Goal: Transaction & Acquisition: Purchase product/service

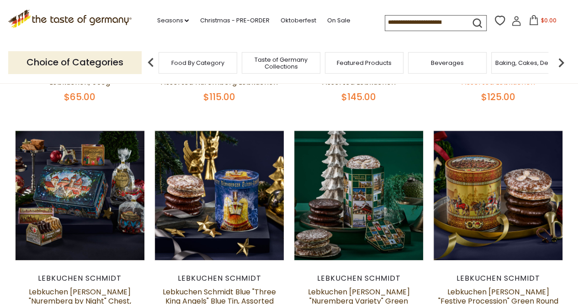
scroll to position [274, 0]
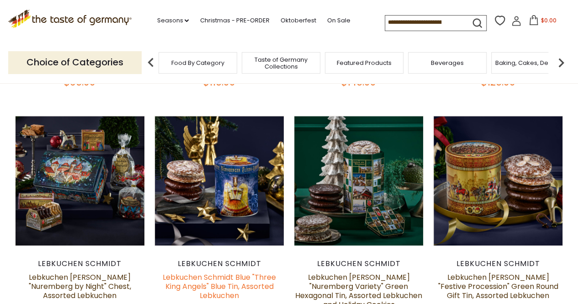
click at [212, 277] on link "Lebkuchen Schmidt Blue "Three King Angels" Blue Tin, Assorted Lebkuchen" at bounding box center [219, 286] width 113 height 29
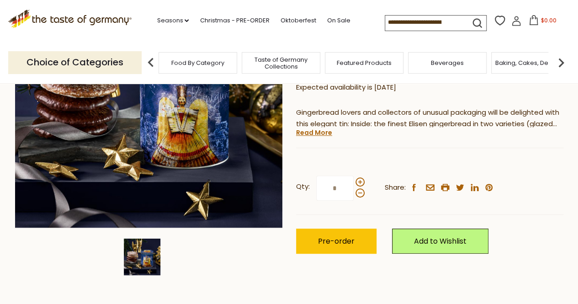
scroll to position [183, 0]
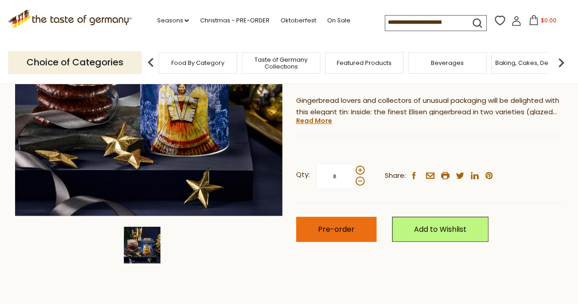
click at [334, 227] on span "Pre-order" at bounding box center [336, 229] width 37 height 11
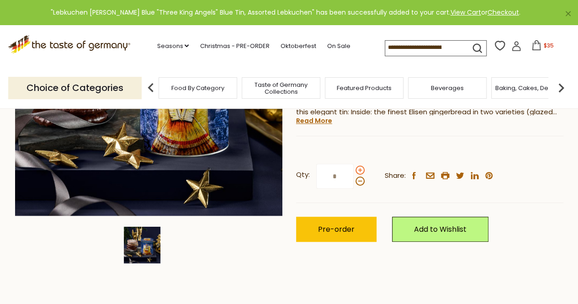
click at [361, 171] on span at bounding box center [359, 169] width 9 height 9
click at [353, 171] on input "*" at bounding box center [334, 175] width 37 height 25
click at [360, 182] on span at bounding box center [359, 180] width 9 height 9
click at [353, 182] on input "*" at bounding box center [334, 175] width 37 height 25
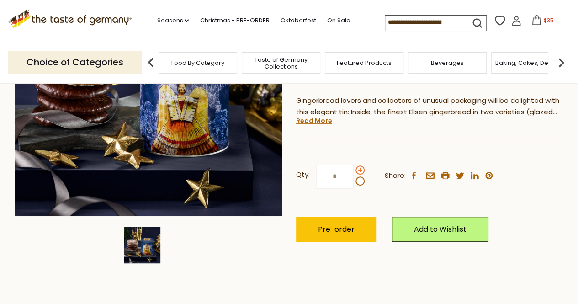
click at [360, 170] on span at bounding box center [359, 169] width 9 height 9
click at [353, 170] on input "*" at bounding box center [334, 175] width 37 height 25
type input "*"
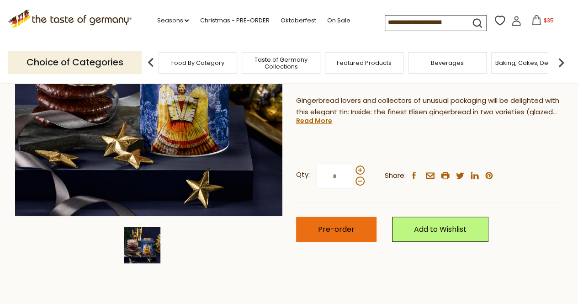
type input "*"
click at [340, 227] on span "Pre-order" at bounding box center [336, 229] width 37 height 11
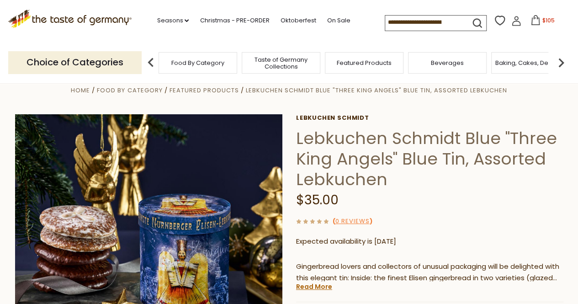
scroll to position [0, 0]
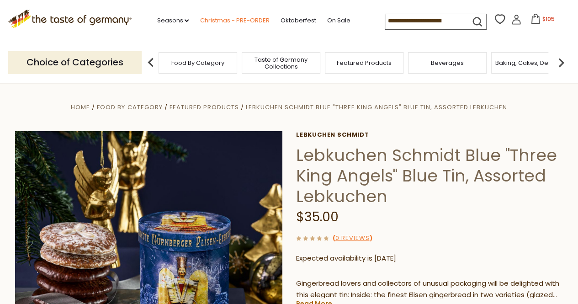
click at [230, 19] on link "Christmas - PRE-ORDER" at bounding box center [234, 21] width 69 height 10
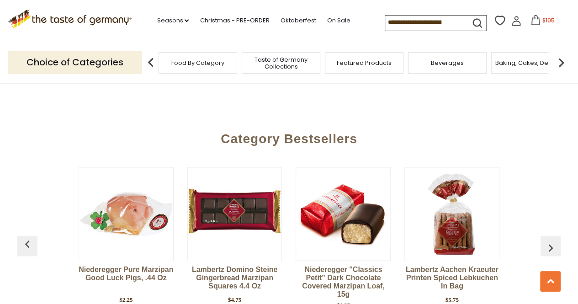
scroll to position [2373, 0]
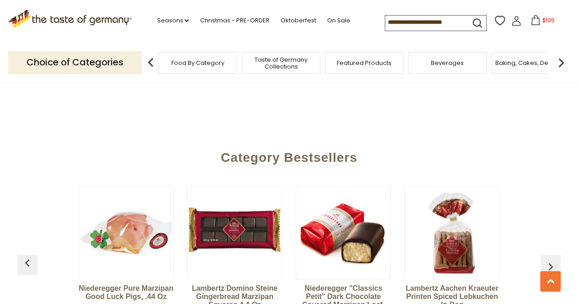
click at [283, 59] on span "Taste of Germany Collections" at bounding box center [280, 63] width 73 height 14
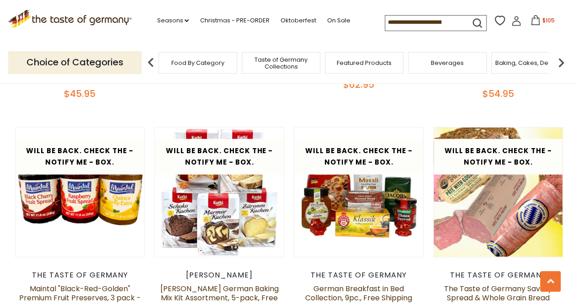
scroll to position [1233, 0]
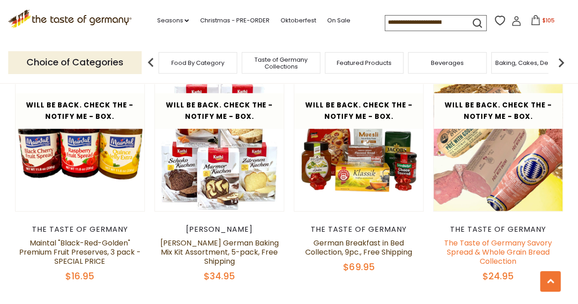
click at [473, 240] on link "The Taste of Germany Savory Spread & Whole Grain Bread Collection" at bounding box center [498, 251] width 108 height 29
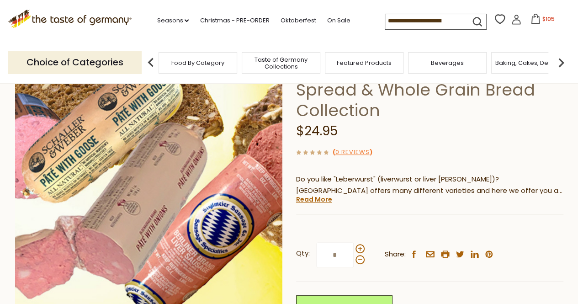
scroll to position [91, 0]
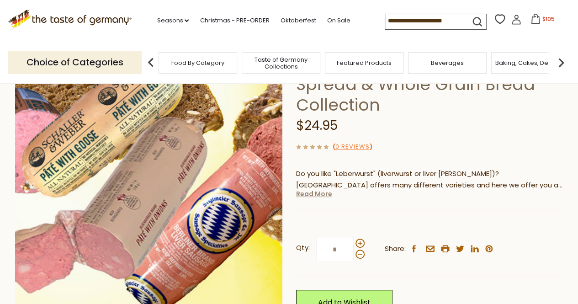
click at [322, 195] on link "Read More" at bounding box center [314, 193] width 36 height 9
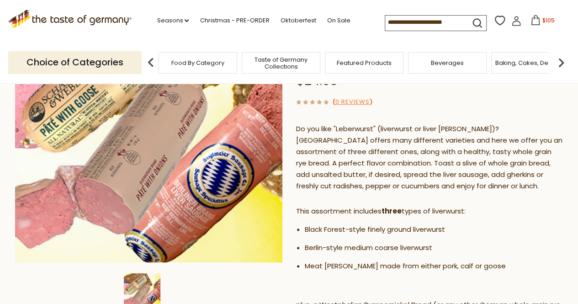
scroll to position [137, 0]
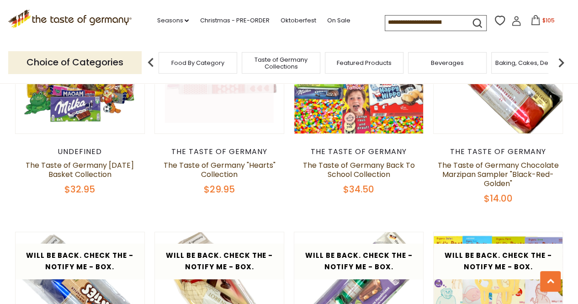
scroll to position [1370, 0]
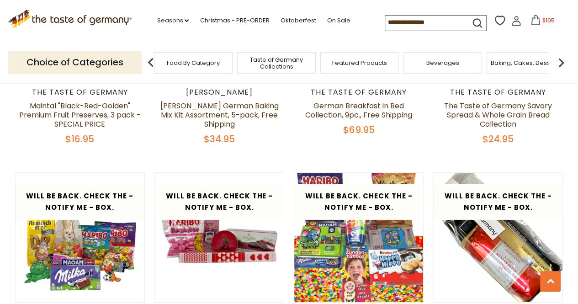
click at [356, 66] on span "Featured Products" at bounding box center [359, 62] width 55 height 7
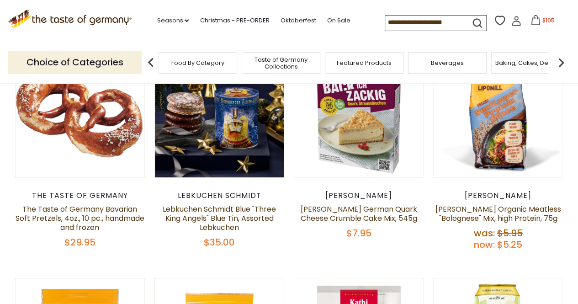
scroll to position [137, 0]
click at [163, 20] on link "Seasons dropdown_arrow" at bounding box center [173, 21] width 32 height 10
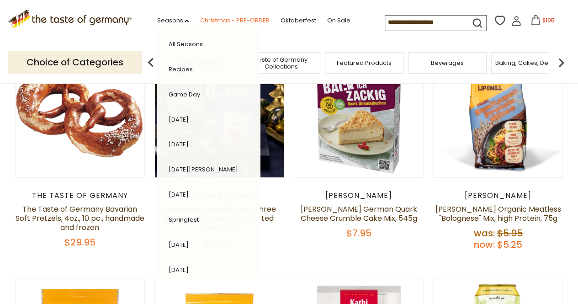
click at [204, 20] on link "Christmas - PRE-ORDER" at bounding box center [234, 21] width 69 height 10
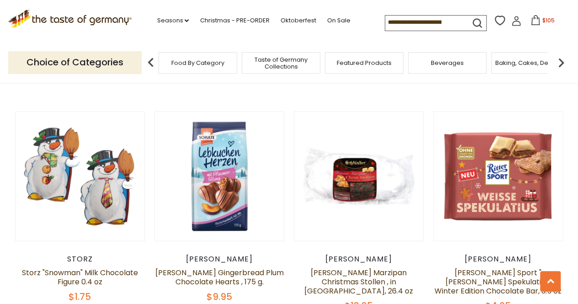
scroll to position [1141, 0]
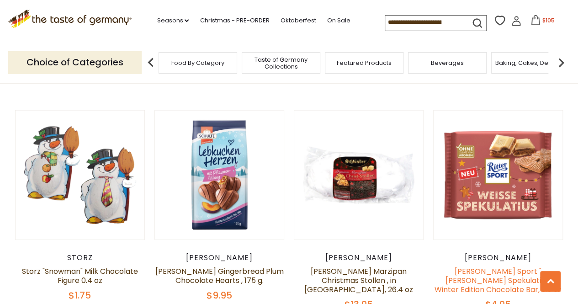
click at [493, 266] on link "[PERSON_NAME] Sport "[PERSON_NAME] Spekulatius" Winter Edition Chocolate Bar, 3…" at bounding box center [497, 280] width 127 height 29
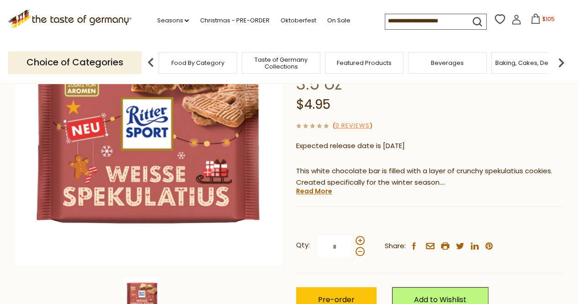
scroll to position [137, 0]
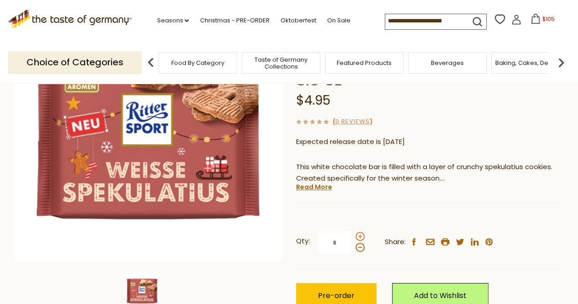
click at [359, 231] on span at bounding box center [359, 235] width 9 height 9
click at [353, 230] on input "*" at bounding box center [334, 242] width 37 height 25
type input "*"
click at [353, 283] on button "Pre-order" at bounding box center [336, 295] width 80 height 25
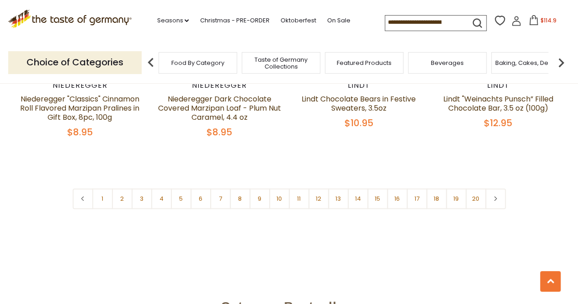
scroll to position [2192, 0]
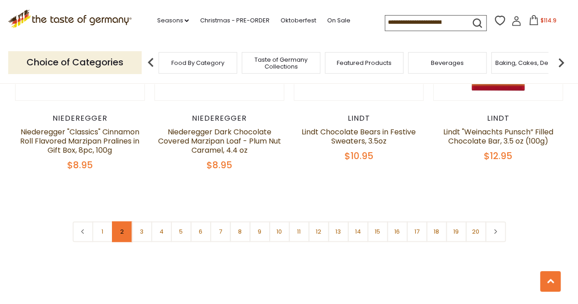
click at [122, 221] on link "2" at bounding box center [122, 231] width 21 height 21
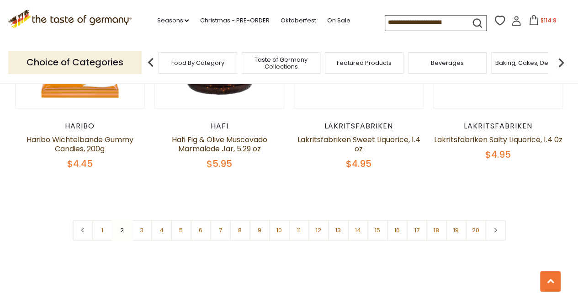
scroll to position [2204, 0]
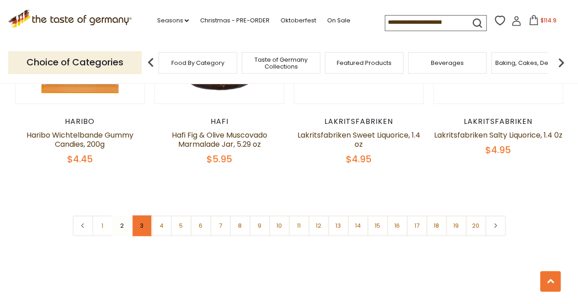
click at [142, 215] on link "3" at bounding box center [141, 225] width 21 height 21
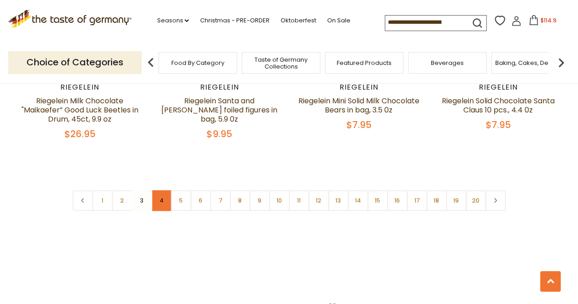
click at [160, 190] on link "4" at bounding box center [161, 200] width 21 height 21
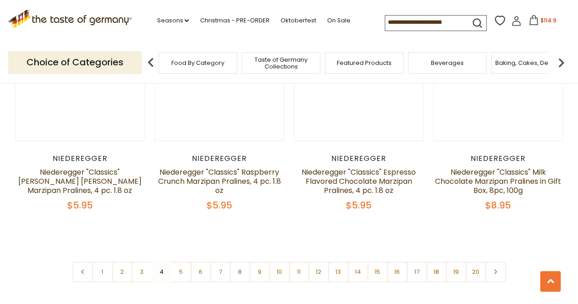
scroll to position [2159, 0]
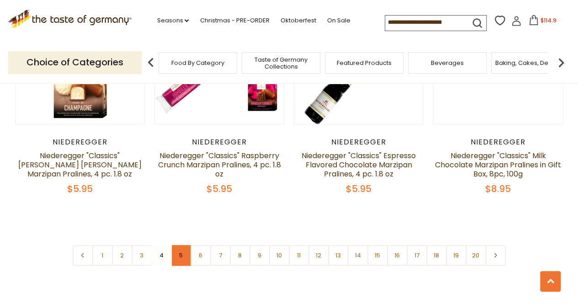
click at [183, 245] on link "5" at bounding box center [181, 255] width 21 height 21
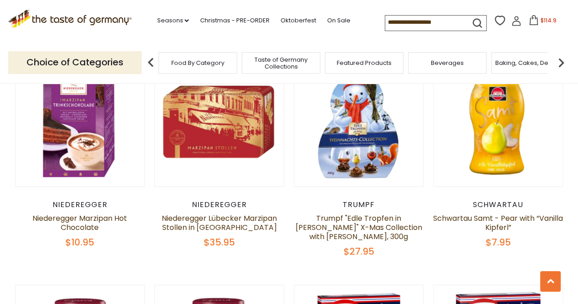
scroll to position [1413, 0]
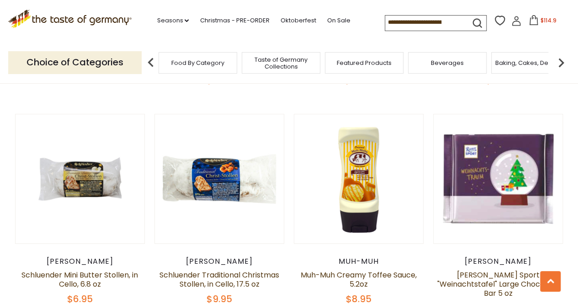
scroll to position [2052, 0]
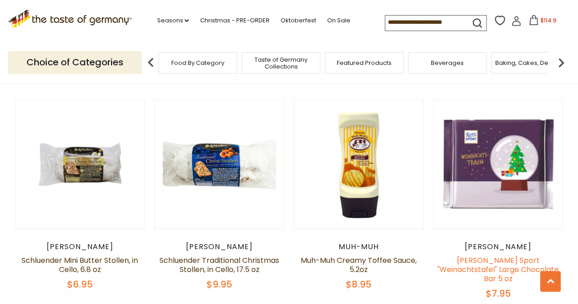
click at [525, 255] on link "Ritter Sport "Weinachtstafel" Large Chocolate Bar 5 oz" at bounding box center [497, 269] width 121 height 29
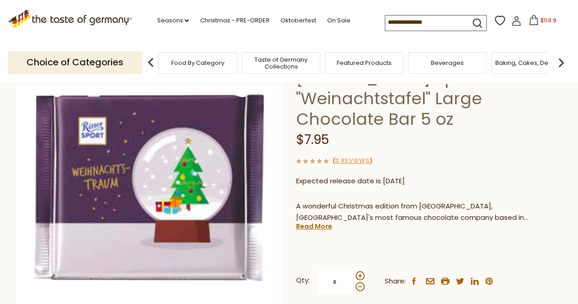
scroll to position [91, 0]
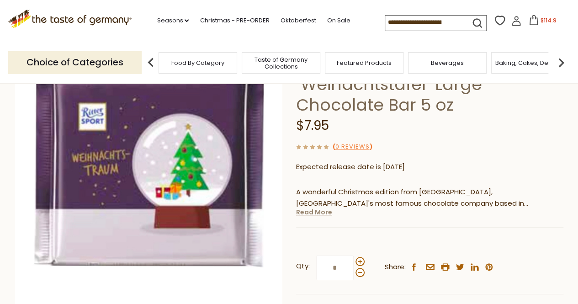
click at [321, 207] on link "Read More" at bounding box center [314, 211] width 36 height 9
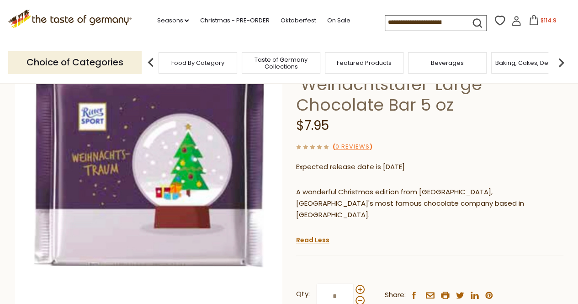
click at [313, 235] on link "Read Less" at bounding box center [312, 239] width 33 height 9
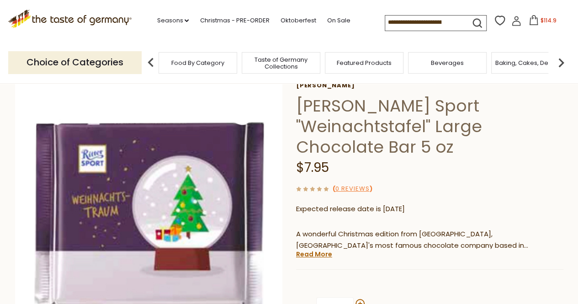
scroll to position [46, 0]
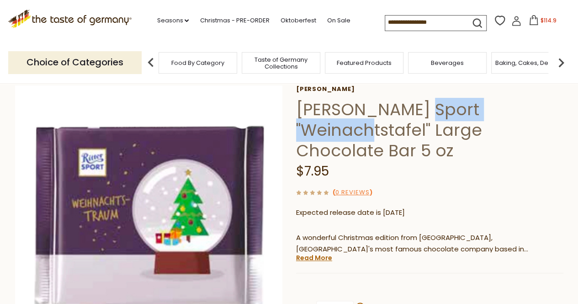
drag, startPoint x: 397, startPoint y: 110, endPoint x: 518, endPoint y: 109, distance: 121.0
click at [518, 109] on h1 "[PERSON_NAME] Sport "Weinachtstafel" Large Chocolate Bar 5 oz" at bounding box center [429, 130] width 267 height 62
copy h1 "Weinachtstafel"
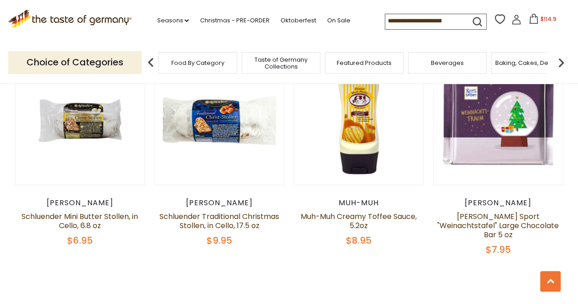
scroll to position [2188, 0]
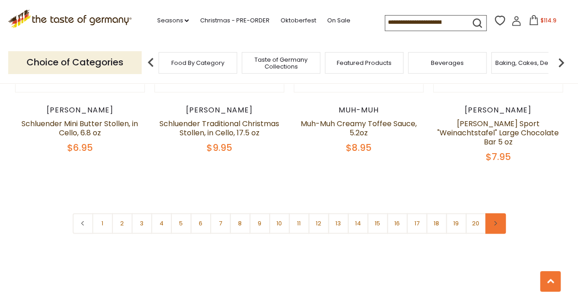
click at [496, 221] on use at bounding box center [495, 223] width 3 height 5
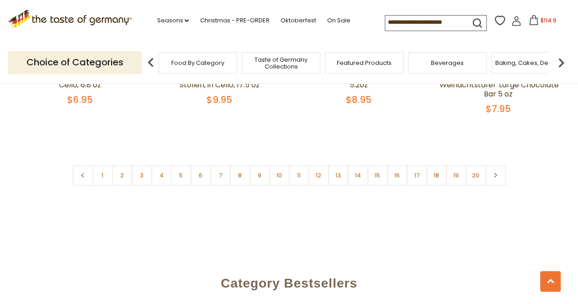
scroll to position [2237, 0]
click at [177, 164] on link "5" at bounding box center [181, 174] width 21 height 21
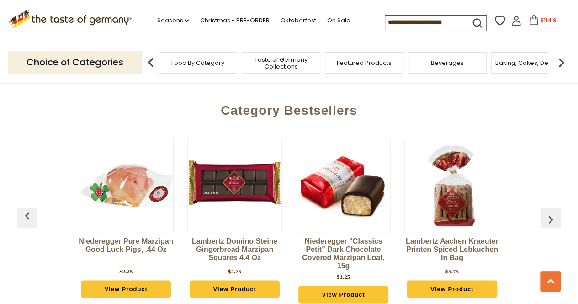
scroll to position [2204, 0]
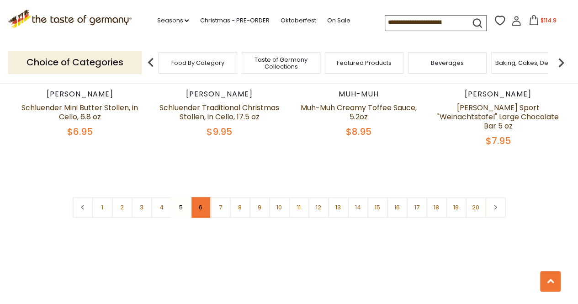
click at [202, 197] on link "6" at bounding box center [200, 207] width 21 height 21
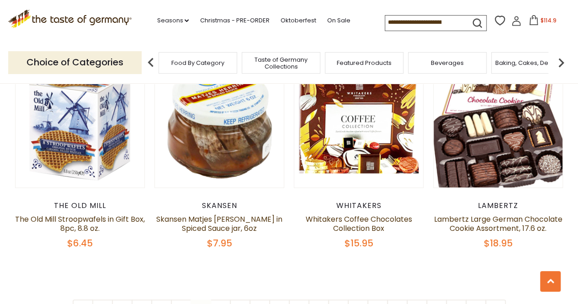
scroll to position [2159, 0]
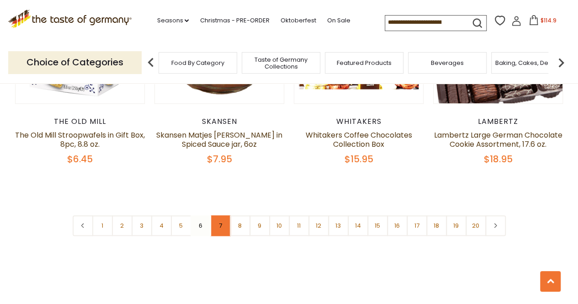
click at [217, 215] on link "7" at bounding box center [220, 225] width 21 height 21
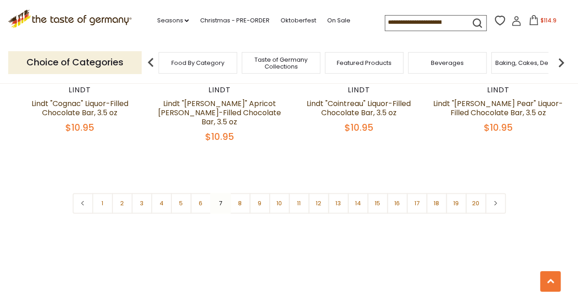
scroll to position [2204, 0]
click at [242, 197] on link "8" at bounding box center [240, 202] width 21 height 21
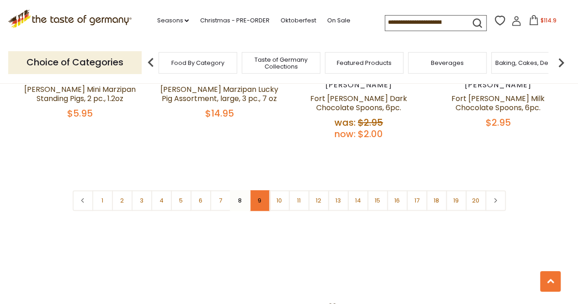
click at [265, 190] on link "9" at bounding box center [259, 200] width 21 height 21
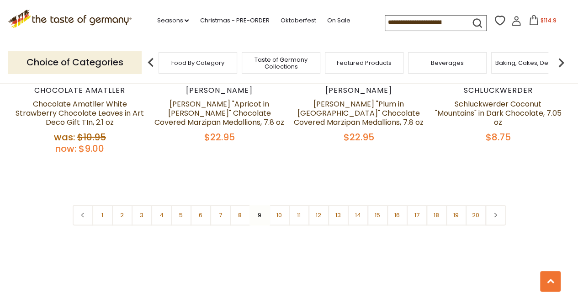
scroll to position [2250, 0]
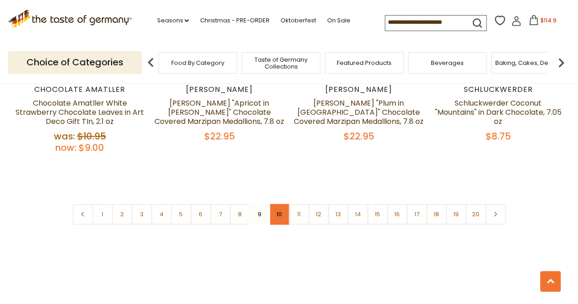
click at [282, 204] on link "10" at bounding box center [279, 214] width 21 height 21
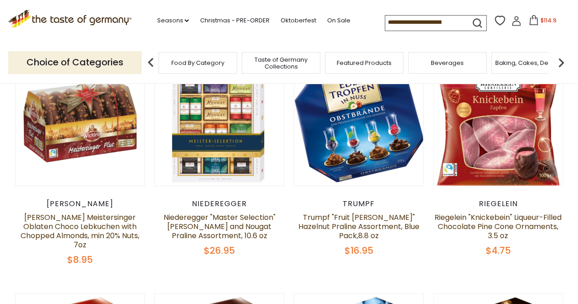
scroll to position [287, 0]
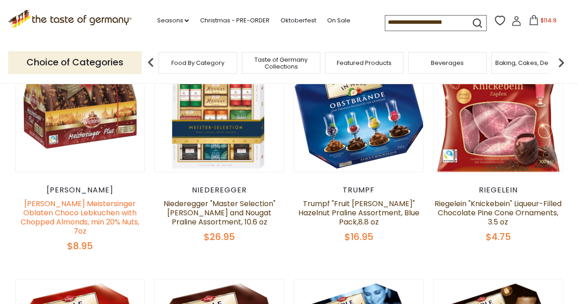
click at [103, 215] on link "[PERSON_NAME] Meistersinger Oblaten Choco Lebkuchen with Chopped Almonds, min 2…" at bounding box center [80, 217] width 119 height 38
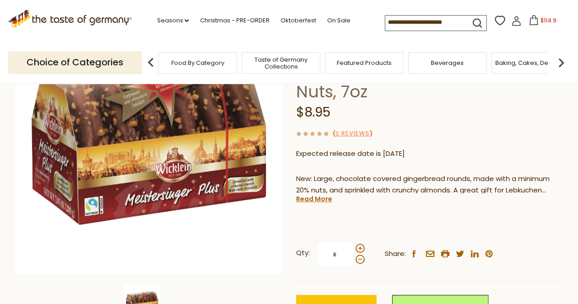
scroll to position [137, 0]
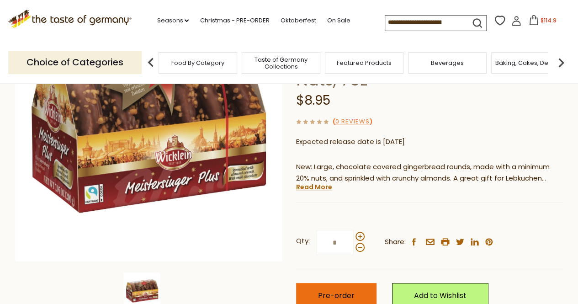
click at [340, 289] on button "Pre-order" at bounding box center [336, 295] width 80 height 25
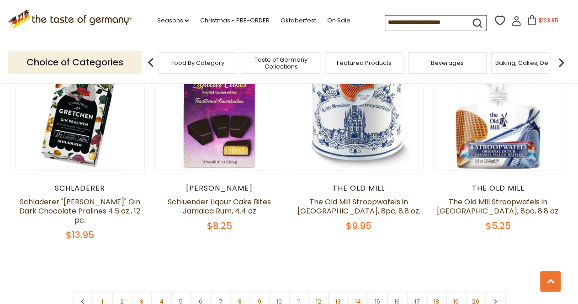
scroll to position [2159, 0]
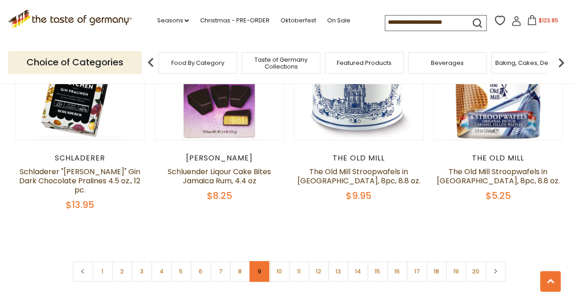
click at [258, 261] on link "9" at bounding box center [259, 271] width 21 height 21
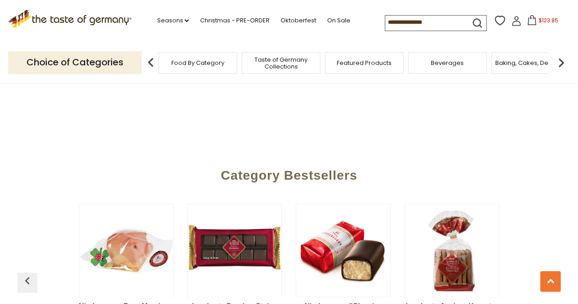
scroll to position [2296, 0]
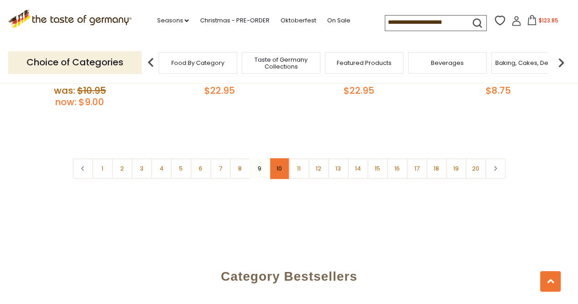
click at [281, 158] on link "10" at bounding box center [279, 168] width 21 height 21
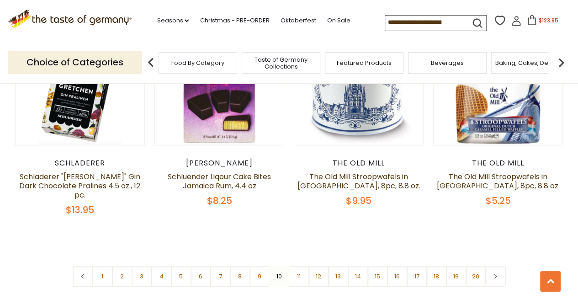
scroll to position [2204, 0]
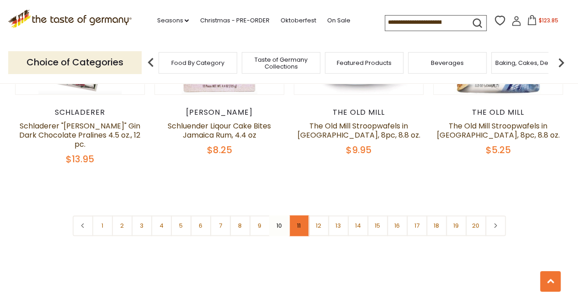
click at [297, 215] on link "11" at bounding box center [299, 225] width 21 height 21
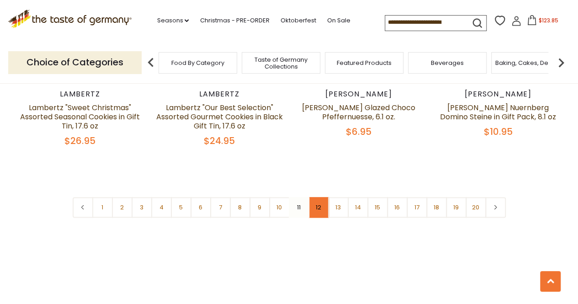
click at [319, 209] on link "12" at bounding box center [318, 207] width 21 height 21
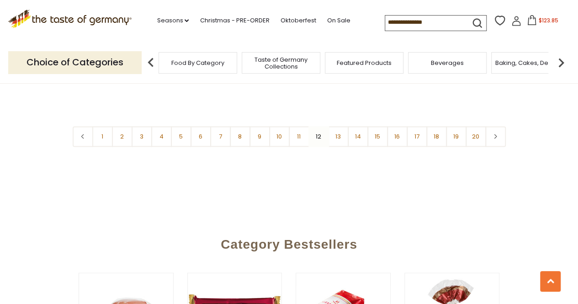
scroll to position [2296, 0]
click at [336, 126] on link "13" at bounding box center [338, 136] width 21 height 21
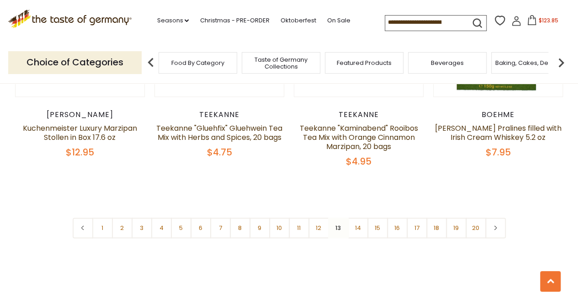
scroll to position [2204, 0]
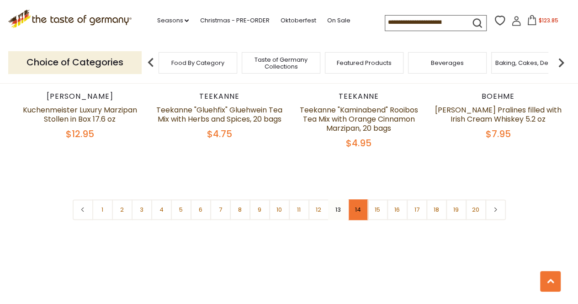
click at [355, 211] on link "14" at bounding box center [357, 209] width 21 height 21
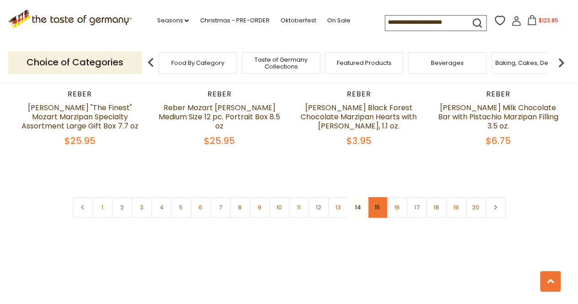
click at [379, 205] on link "15" at bounding box center [377, 207] width 21 height 21
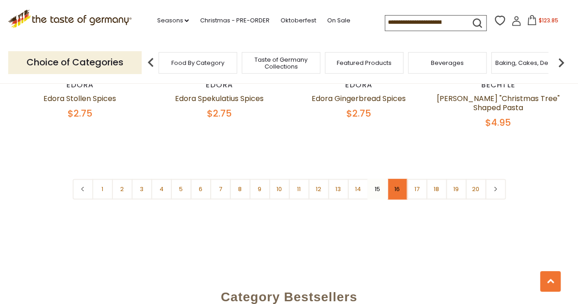
click at [397, 179] on link "16" at bounding box center [397, 189] width 21 height 21
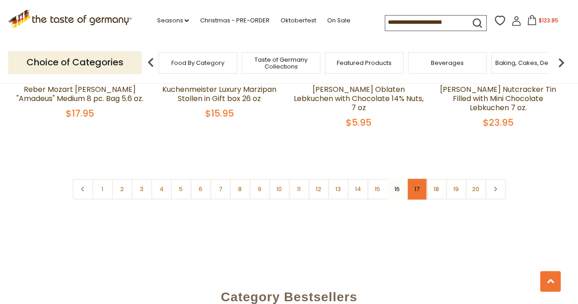
click at [416, 179] on link "17" at bounding box center [416, 189] width 21 height 21
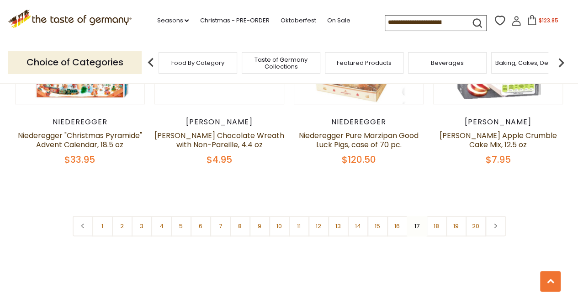
scroll to position [2159, 0]
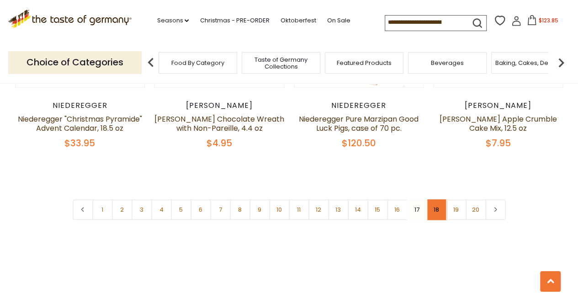
click at [438, 208] on link "18" at bounding box center [436, 209] width 21 height 21
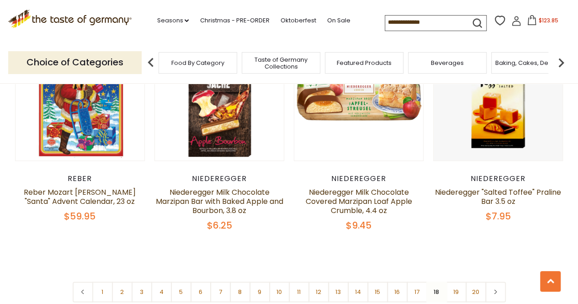
scroll to position [2113, 0]
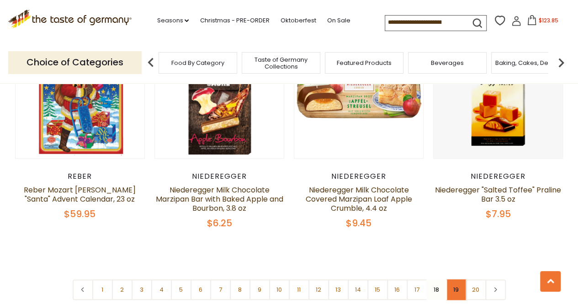
click at [457, 279] on link "19" at bounding box center [456, 289] width 21 height 21
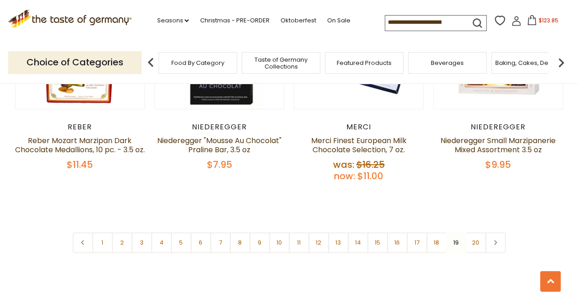
scroll to position [2204, 0]
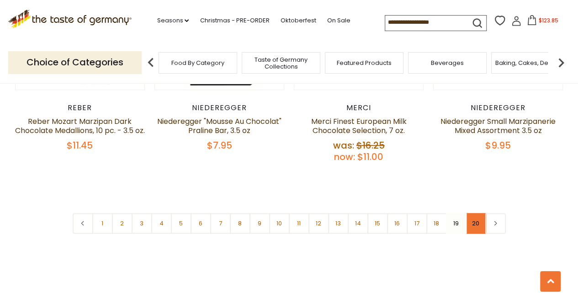
click at [474, 213] on link "20" at bounding box center [475, 223] width 21 height 21
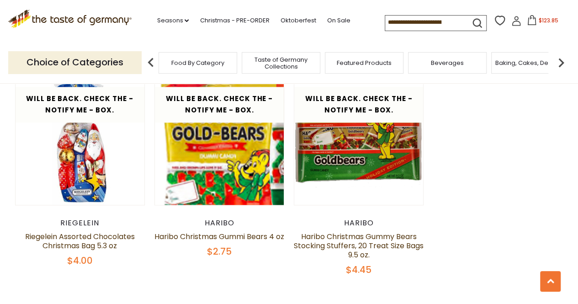
scroll to position [378, 0]
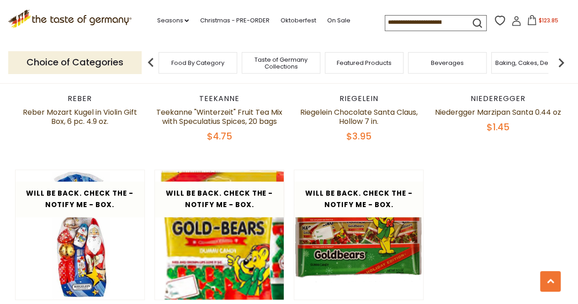
click at [527, 21] on icon at bounding box center [531, 20] width 10 height 10
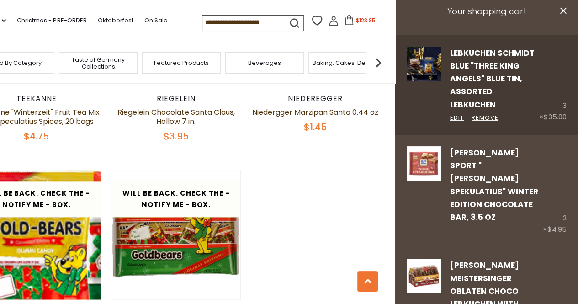
scroll to position [0, 0]
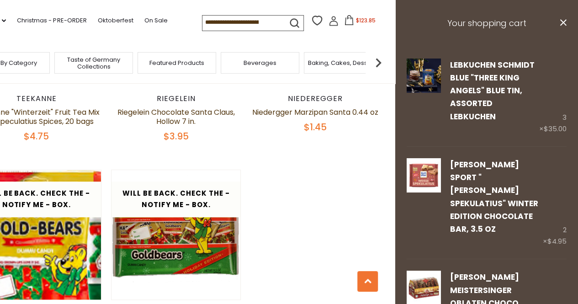
click at [96, 63] on span "Taste of Germany Collections" at bounding box center [93, 63] width 73 height 14
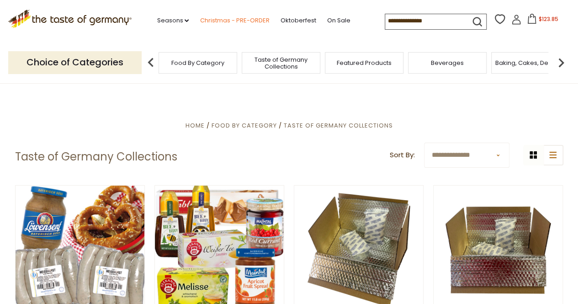
click at [216, 22] on link "Christmas - PRE-ORDER" at bounding box center [234, 21] width 69 height 10
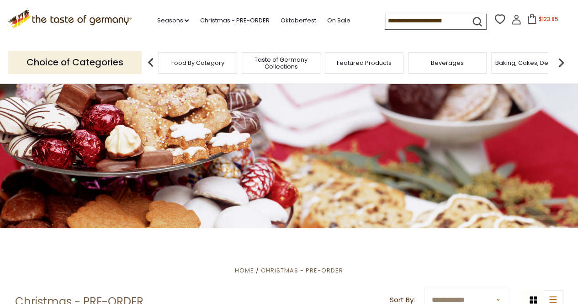
click at [350, 64] on span "Featured Products" at bounding box center [364, 62] width 55 height 7
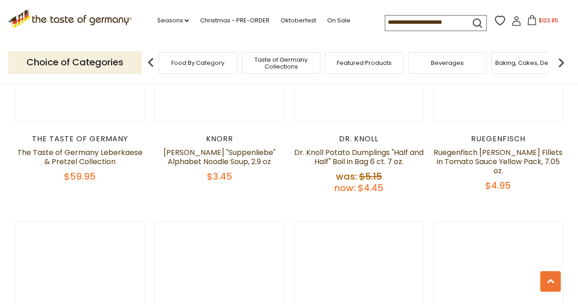
scroll to position [502, 0]
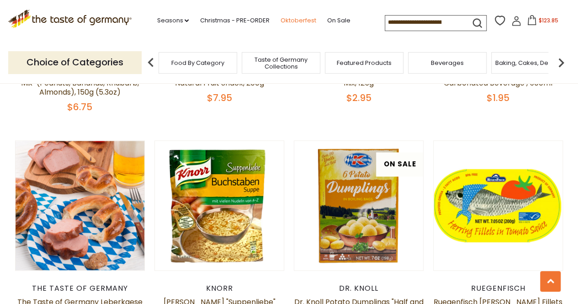
click at [300, 21] on link "Oktoberfest" at bounding box center [298, 21] width 36 height 10
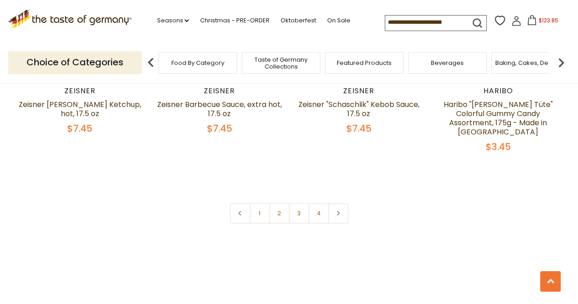
scroll to position [2237, 0]
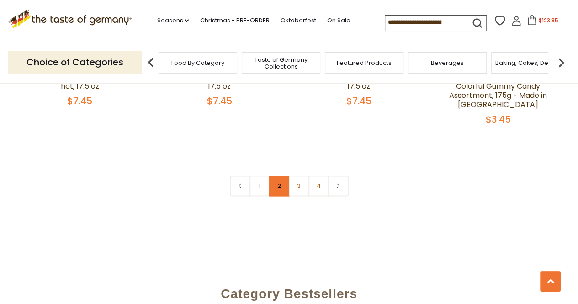
click at [281, 179] on link "2" at bounding box center [279, 185] width 21 height 21
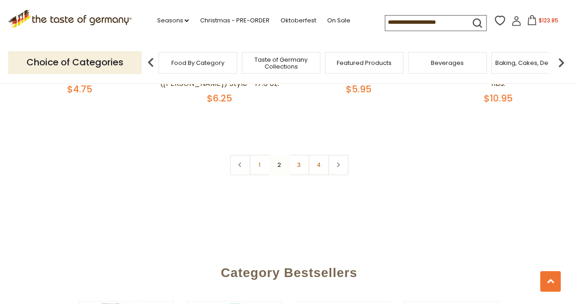
scroll to position [2250, 0]
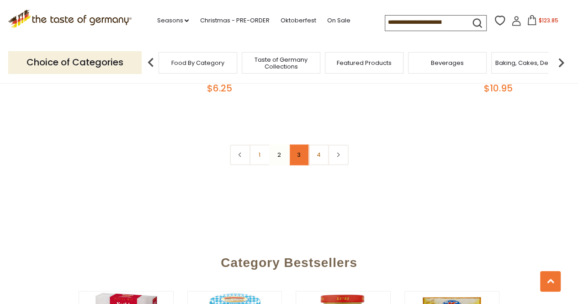
click at [299, 149] on link "3" at bounding box center [299, 154] width 21 height 21
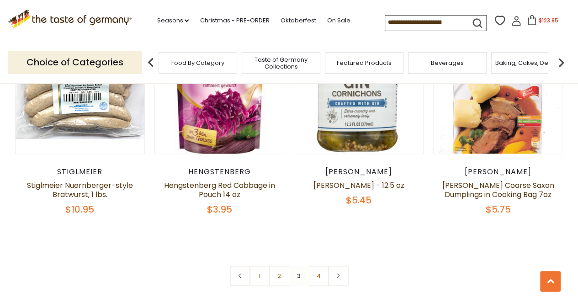
scroll to position [2159, 0]
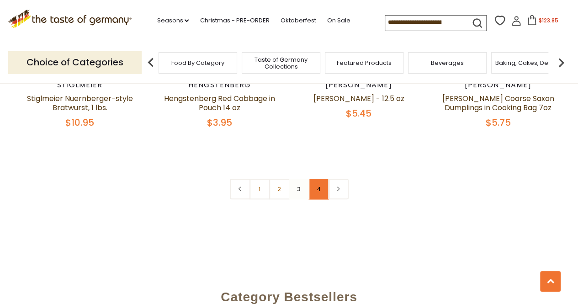
click at [323, 188] on link "4" at bounding box center [318, 189] width 21 height 21
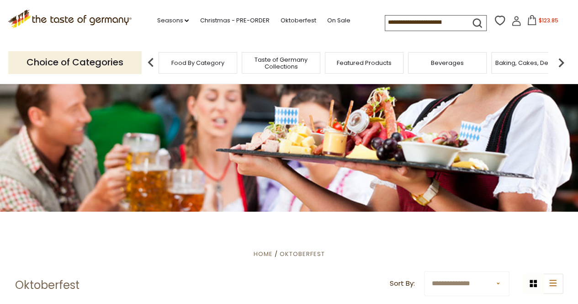
scroll to position [13, 0]
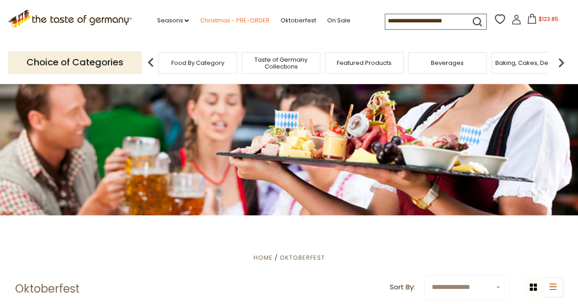
click at [219, 21] on link "Christmas - PRE-ORDER" at bounding box center [234, 21] width 69 height 10
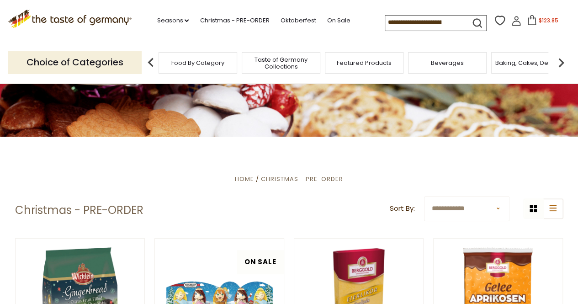
scroll to position [46, 0]
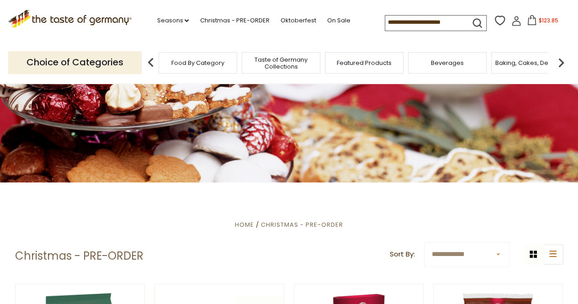
click at [460, 255] on select "**********" at bounding box center [466, 254] width 85 height 25
click at [458, 254] on select "**********" at bounding box center [466, 254] width 85 height 25
drag, startPoint x: 453, startPoint y: 22, endPoint x: 364, endPoint y: 14, distance: 89.5
click at [364, 15] on div ".st0{fill:#EDD300;} .st1{fill:#D33E21;} .st0{fill:#EDD300;} .st1{fill:#D33E21;}…" at bounding box center [289, 21] width 562 height 42
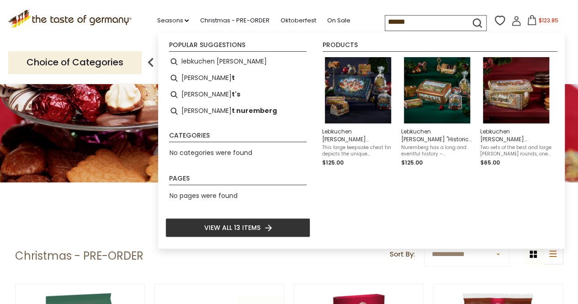
type input "*******"
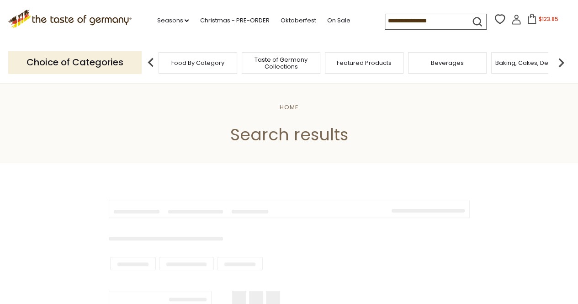
type input "*******"
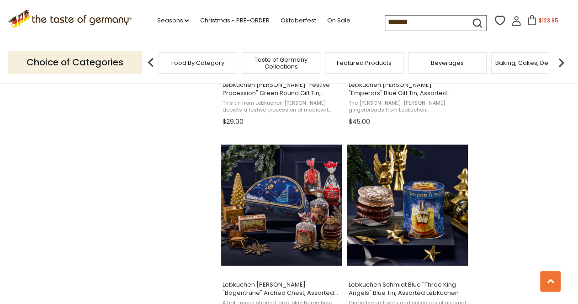
scroll to position [731, 0]
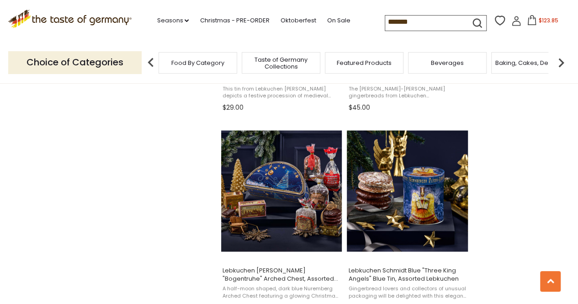
click at [539, 21] on span "$123.85" at bounding box center [548, 20] width 20 height 8
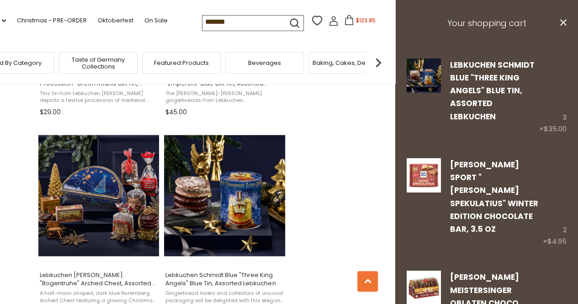
scroll to position [639, 0]
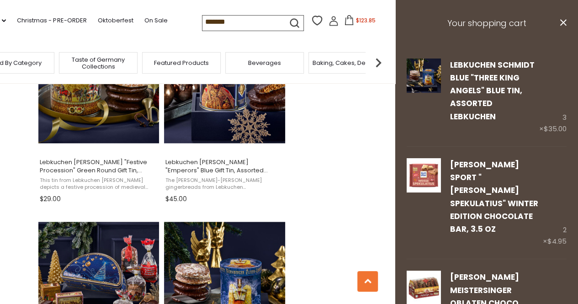
click at [293, 22] on icon "submit" at bounding box center [294, 23] width 12 height 12
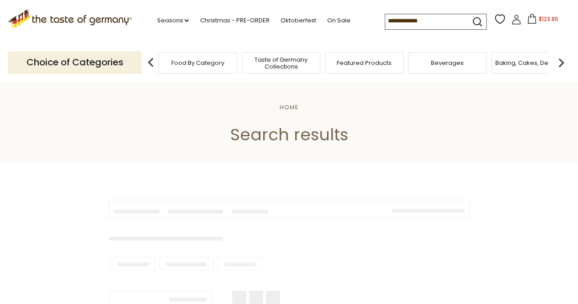
type input "*******"
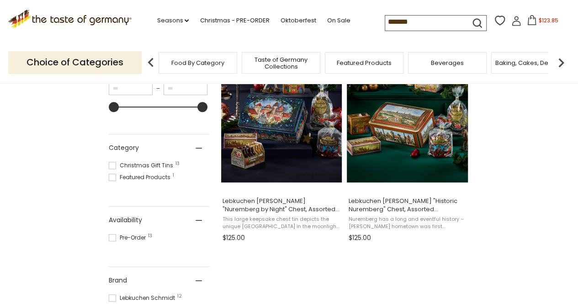
scroll to position [137, 0]
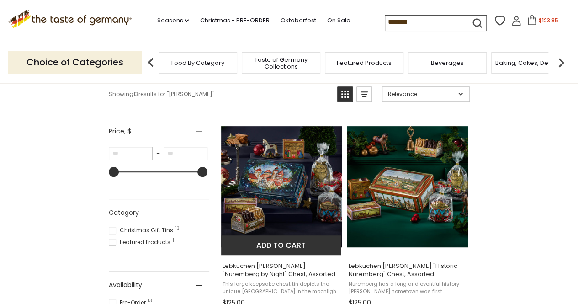
click at [280, 182] on img "Lebkuchen Schmidt" at bounding box center [281, 186] width 121 height 121
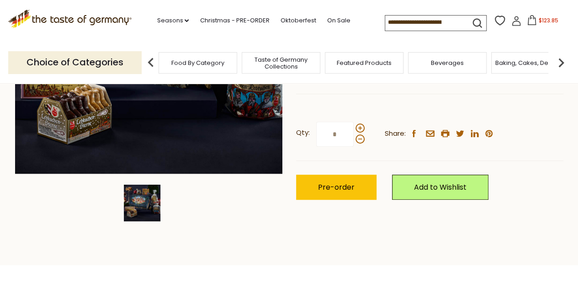
scroll to position [228, 0]
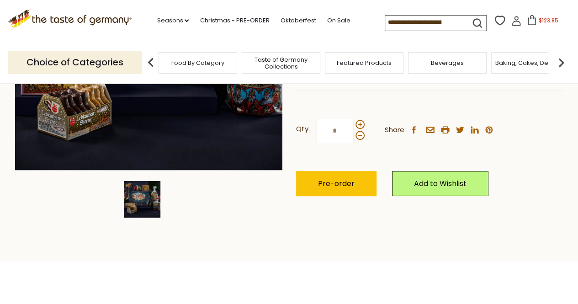
click at [150, 201] on img at bounding box center [142, 199] width 37 height 37
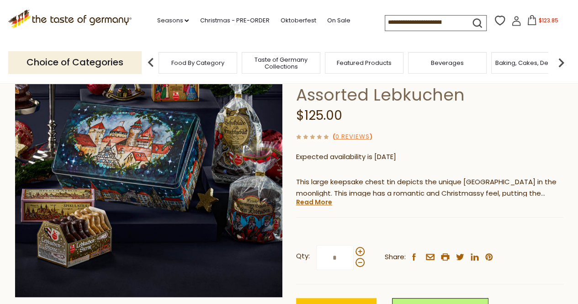
scroll to position [46, 0]
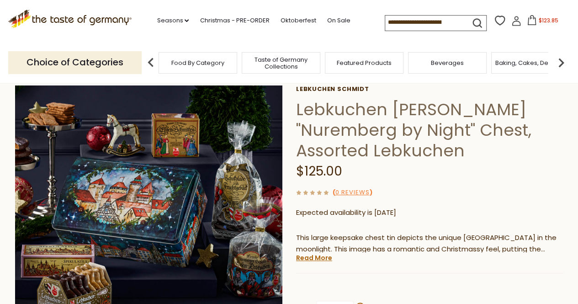
click at [315, 263] on div "Current stock: 0" at bounding box center [429, 266] width 267 height 6
click at [314, 258] on link "Read More" at bounding box center [314, 257] width 36 height 9
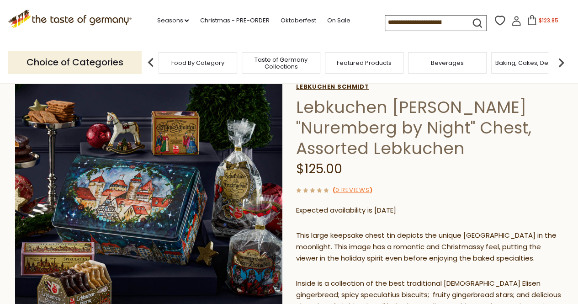
scroll to position [0, 0]
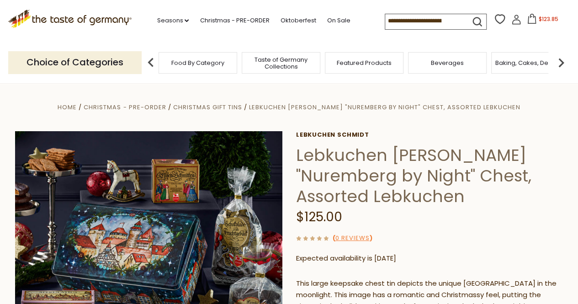
click at [550, 17] on span "$123.85" at bounding box center [548, 19] width 20 height 8
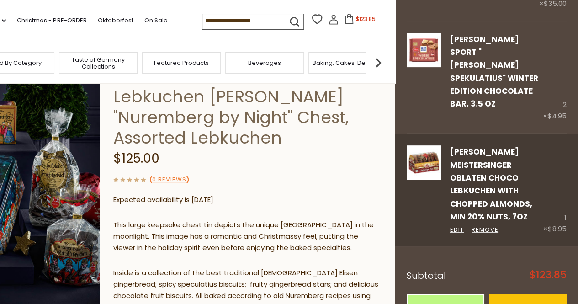
scroll to position [137, 0]
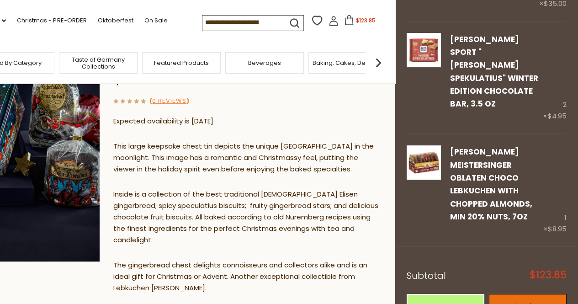
click at [518, 294] on link "Checkout" at bounding box center [528, 306] width 78 height 25
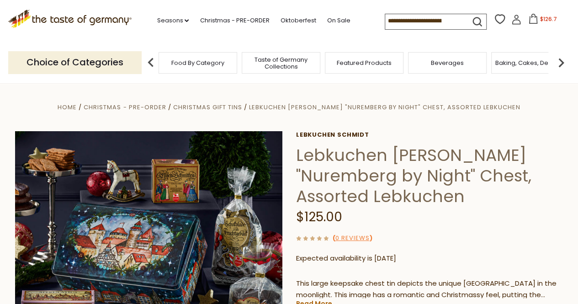
click at [394, 17] on input at bounding box center [423, 20] width 77 height 13
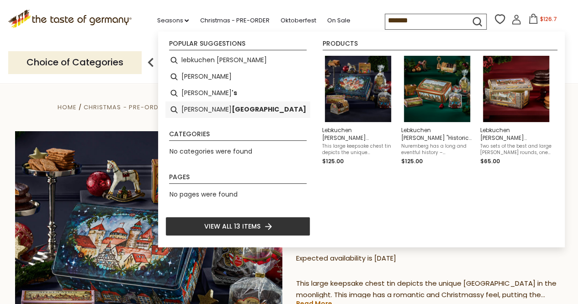
click at [231, 109] on b "nuremberg" at bounding box center [268, 109] width 74 height 11
type input "**********"
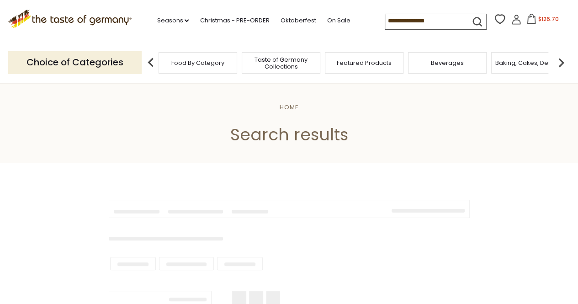
type input "**********"
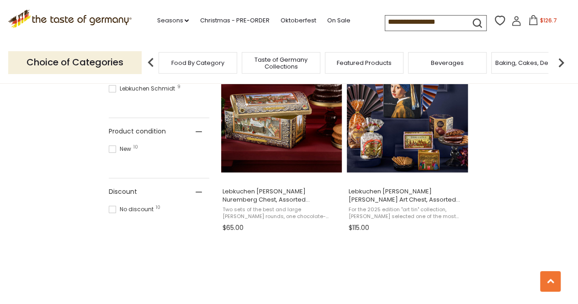
scroll to position [548, 0]
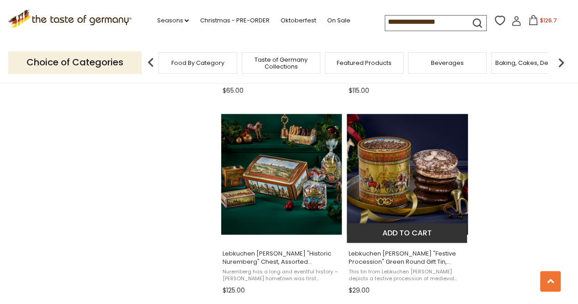
click at [398, 258] on span "Lebkuchen Schmidt "Festive Procession" Green Round Gift Tin, Assorted Lebkuchen" at bounding box center [407, 257] width 118 height 16
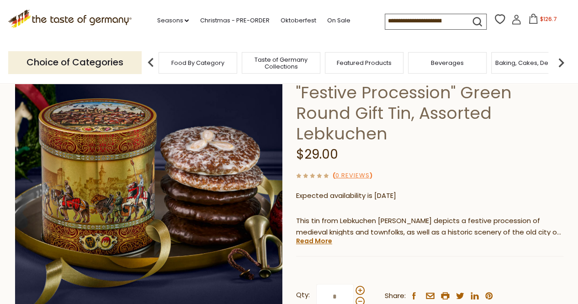
scroll to position [91, 0]
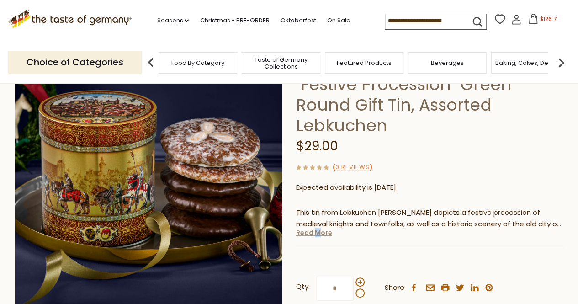
click at [316, 228] on link "Read More" at bounding box center [314, 232] width 36 height 9
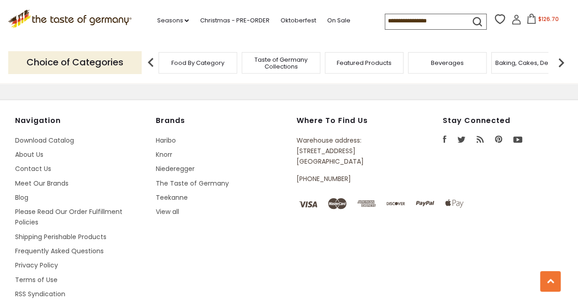
type input "**********"
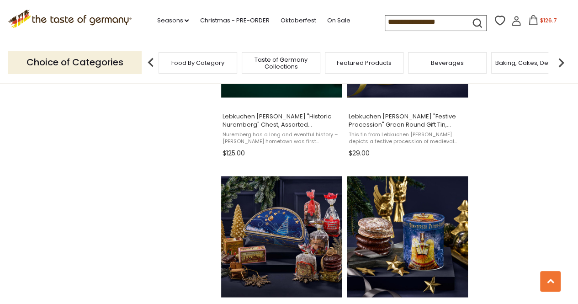
scroll to position [776, 0]
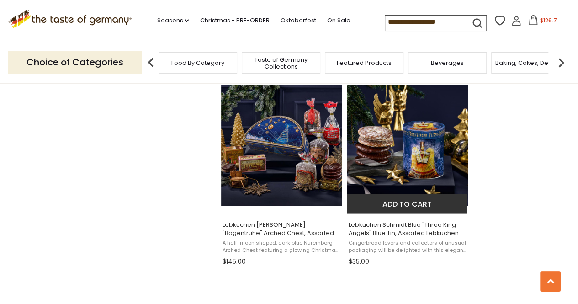
click at [426, 229] on span "Lebkuchen Schmidt Blue "Three King Angels" Blue Tin, Assorted Lebkuchen" at bounding box center [407, 228] width 118 height 16
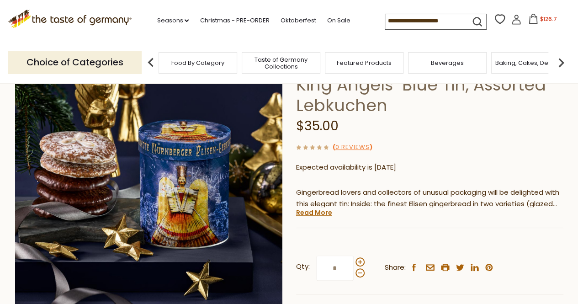
scroll to position [91, 0]
click at [316, 214] on link "Read More" at bounding box center [314, 211] width 36 height 9
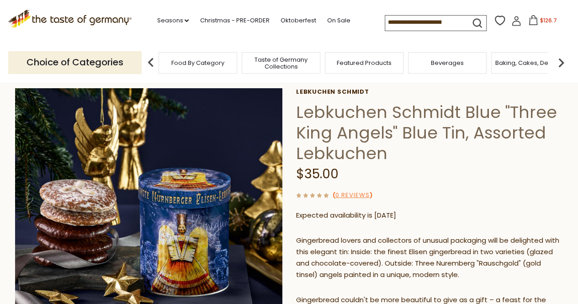
scroll to position [0, 0]
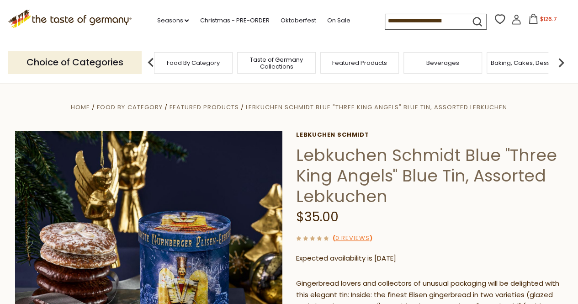
click at [284, 64] on span "Taste of Germany Collections" at bounding box center [276, 63] width 73 height 14
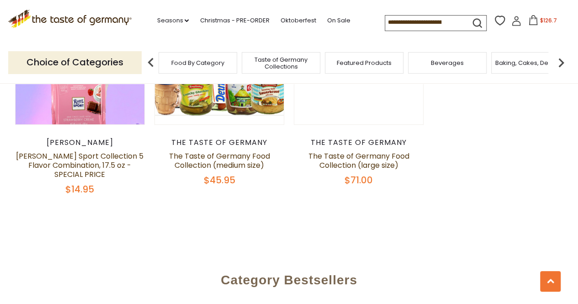
scroll to position [2009, 0]
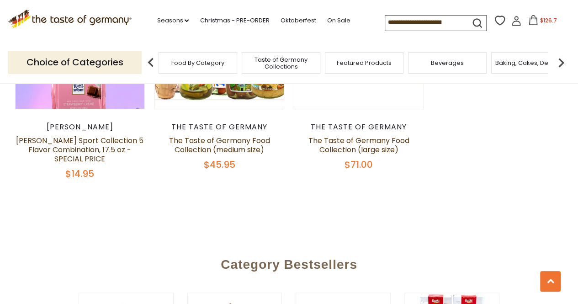
click at [386, 21] on input at bounding box center [423, 22] width 77 height 13
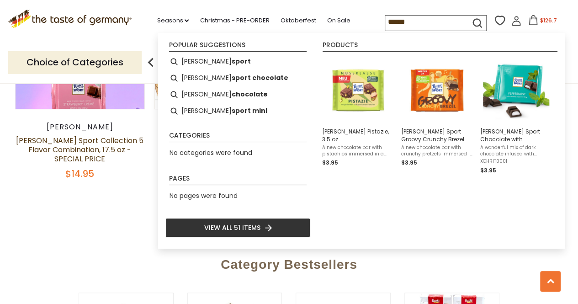
type input "******"
click at [474, 21] on icon "submit" at bounding box center [477, 23] width 12 height 12
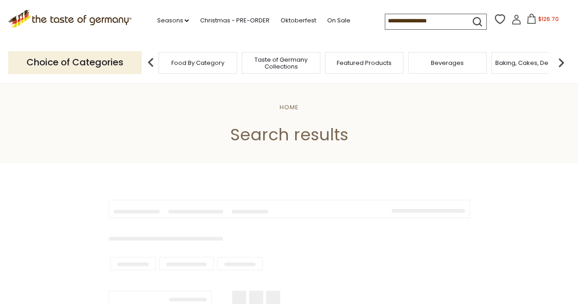
type input "******"
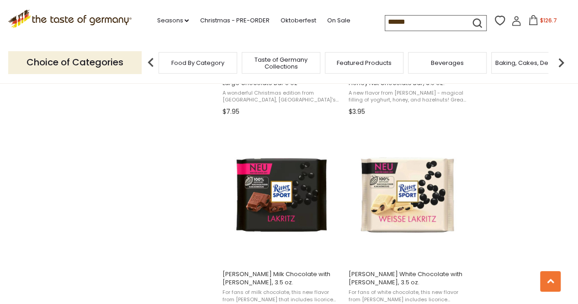
scroll to position [1370, 0]
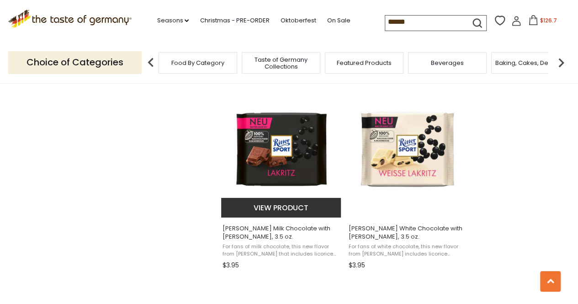
click at [295, 208] on button "View product" at bounding box center [281, 208] width 120 height 20
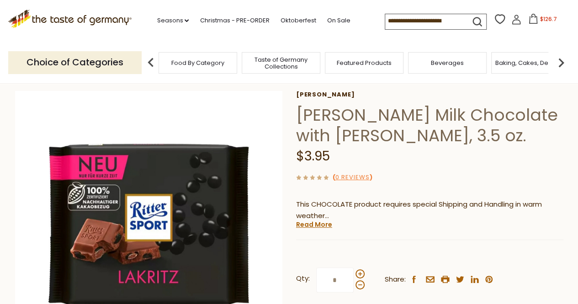
scroll to position [91, 0]
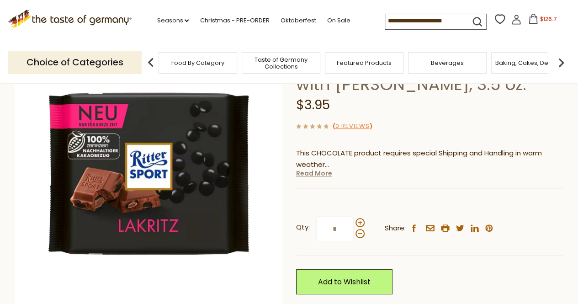
click at [313, 175] on link "Read More" at bounding box center [314, 172] width 36 height 9
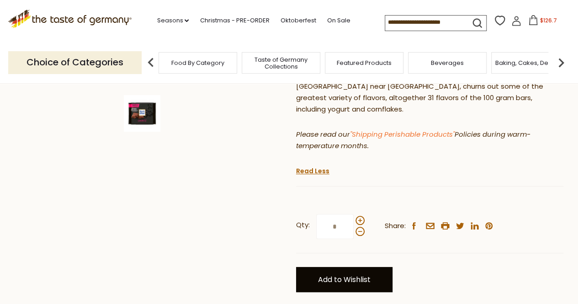
scroll to position [365, 0]
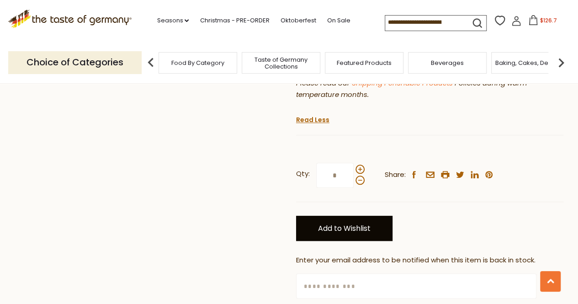
click at [358, 216] on link "Add to Wishlist" at bounding box center [344, 228] width 96 height 25
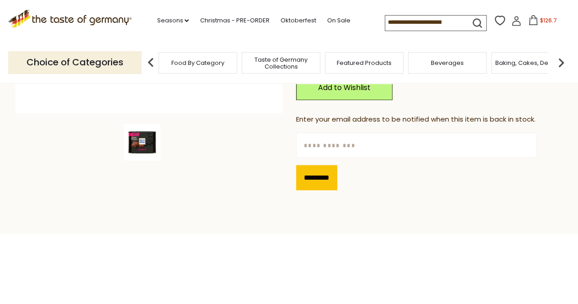
scroll to position [182, 0]
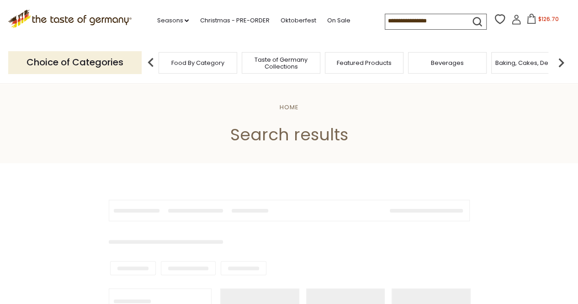
type input "******"
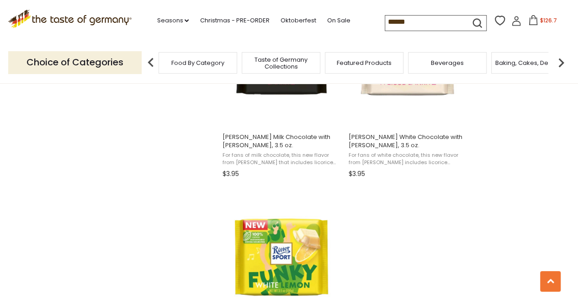
scroll to position [1598, 0]
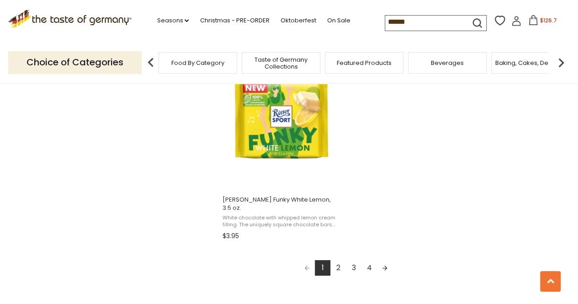
click at [337, 260] on link "2" at bounding box center [338, 268] width 16 height 16
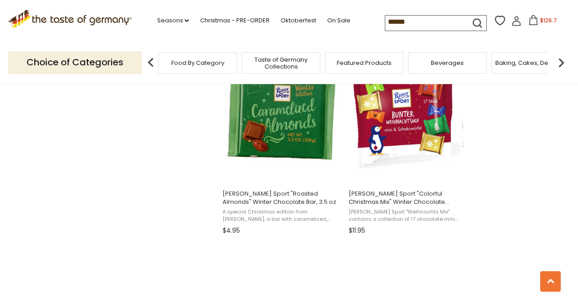
scroll to position [822, 0]
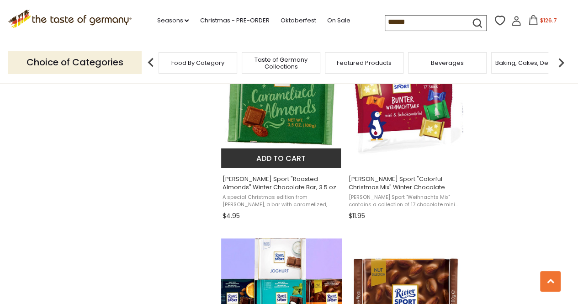
click at [295, 153] on button "Add to cart" at bounding box center [281, 158] width 120 height 20
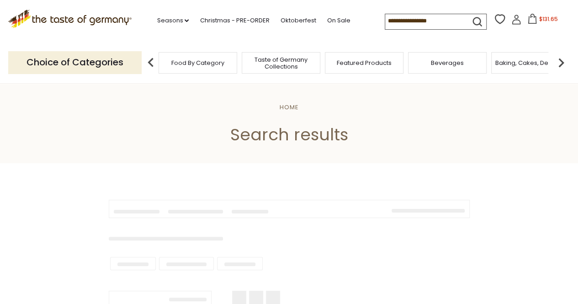
type input "******"
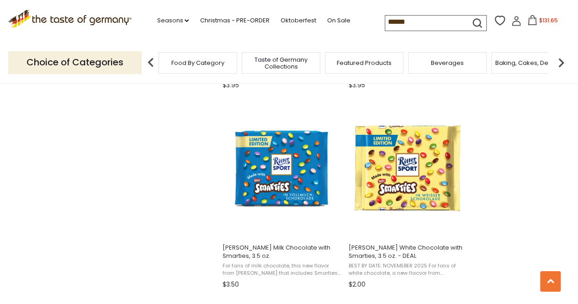
scroll to position [1370, 0]
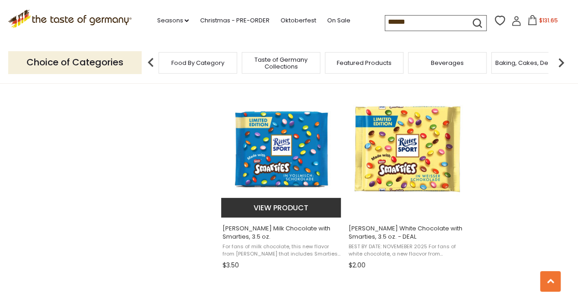
click at [276, 200] on button "View product" at bounding box center [281, 208] width 120 height 20
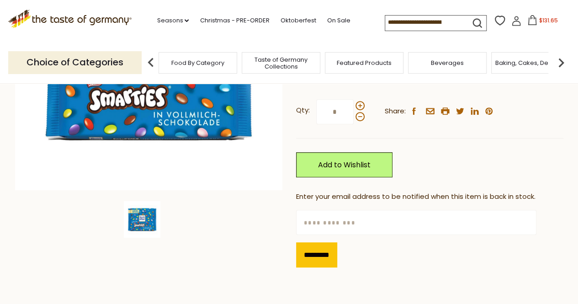
scroll to position [228, 0]
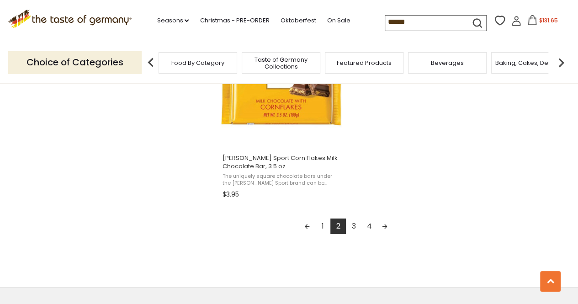
scroll to position [1644, 0]
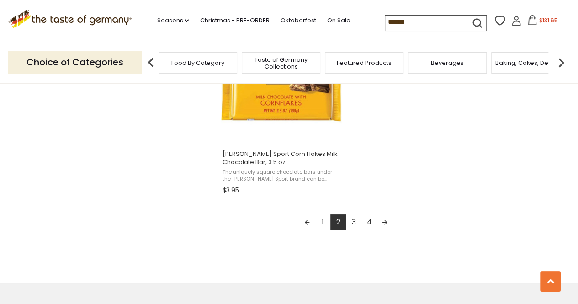
click at [355, 214] on link "3" at bounding box center [354, 222] width 16 height 16
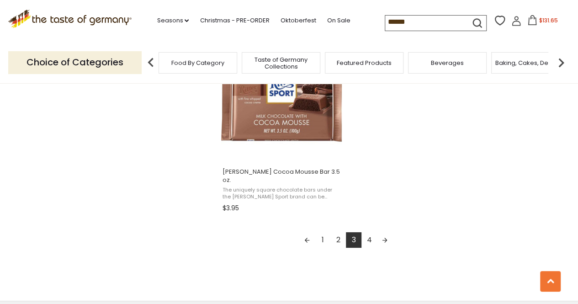
scroll to position [1644, 0]
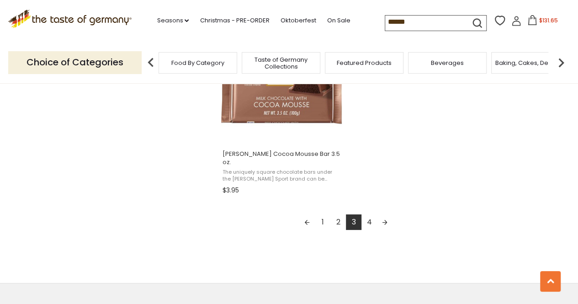
click at [371, 216] on link "4" at bounding box center [369, 222] width 16 height 16
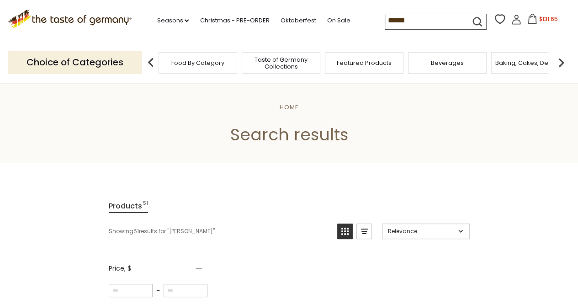
drag, startPoint x: 405, startPoint y: 18, endPoint x: 377, endPoint y: 16, distance: 27.9
click at [377, 16] on div ".st0{fill:#EDD300;} .st1{fill:#D33E21;} .st0{fill:#EDD300;} .st1{fill:#D33E21;}…" at bounding box center [289, 21] width 562 height 42
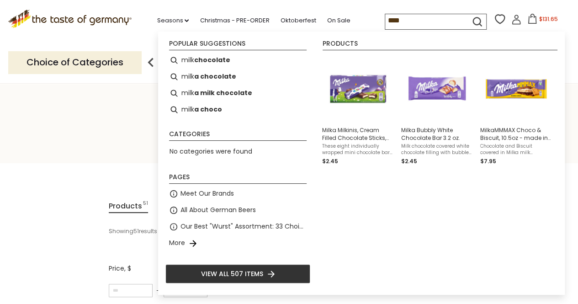
type input "*****"
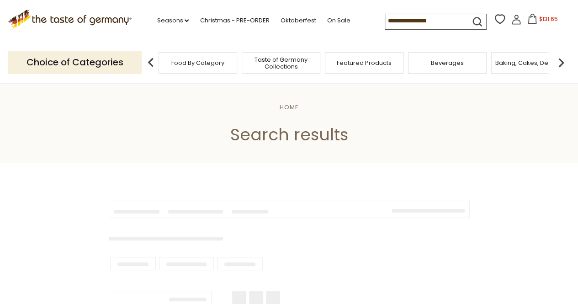
type input "*****"
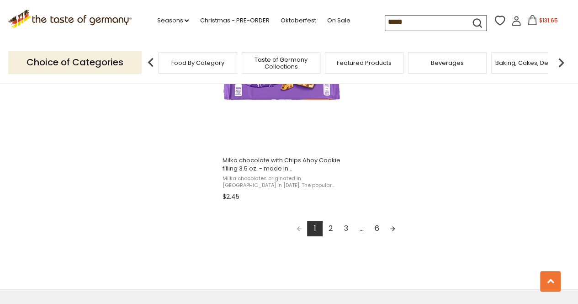
scroll to position [1644, 0]
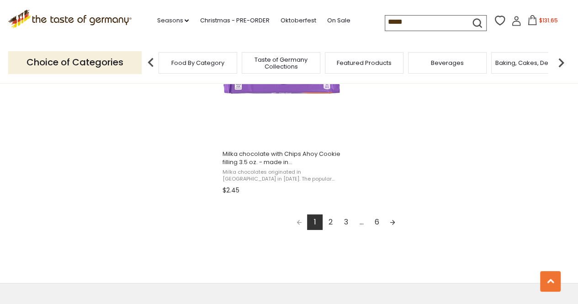
click at [329, 220] on link "2" at bounding box center [330, 222] width 16 height 16
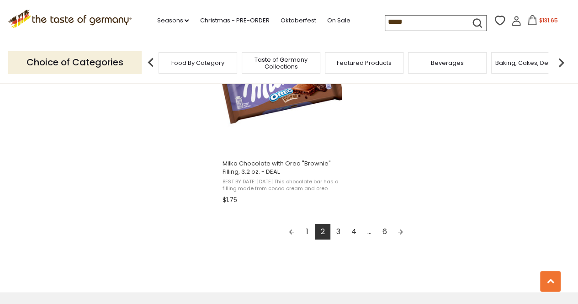
scroll to position [1644, 0]
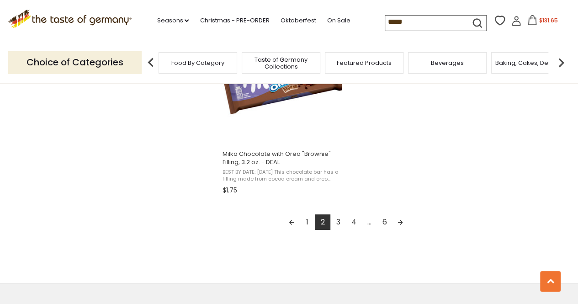
click at [338, 219] on link "3" at bounding box center [338, 222] width 16 height 16
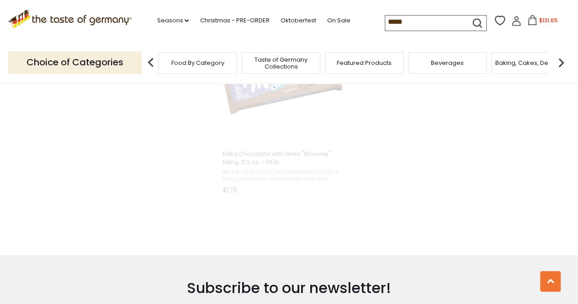
scroll to position [719, 0]
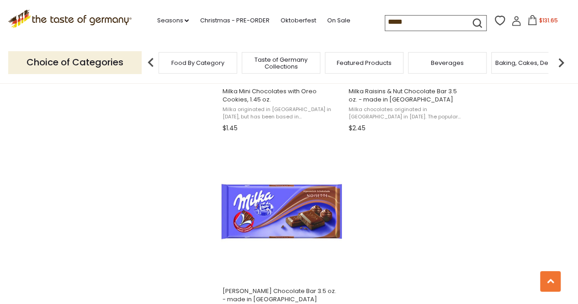
scroll to position [1598, 0]
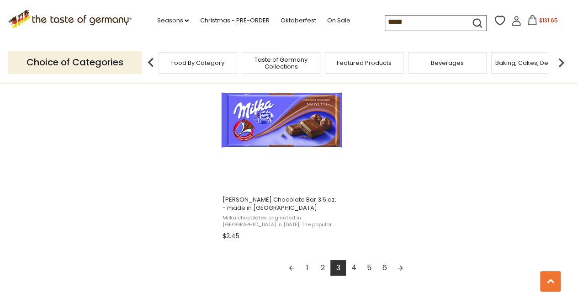
click at [354, 268] on link "4" at bounding box center [354, 268] width 16 height 16
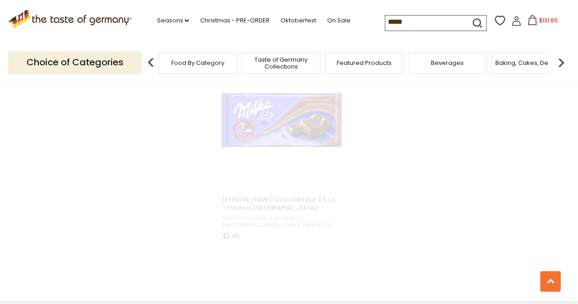
scroll to position [699, 0]
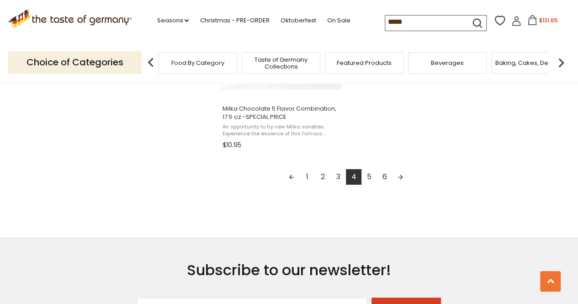
scroll to position [1689, 0]
click at [368, 178] on link "5" at bounding box center [369, 176] width 16 height 16
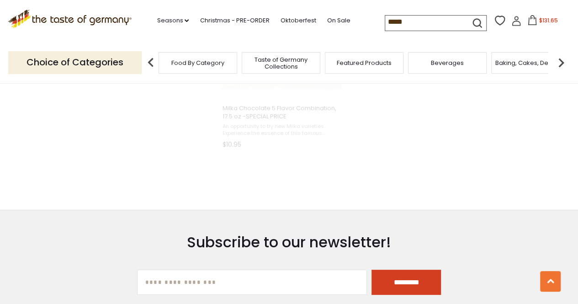
scroll to position [552, 0]
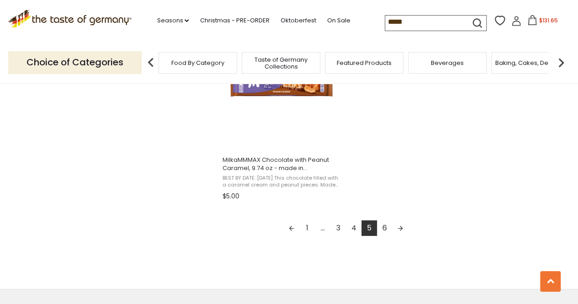
scroll to position [1644, 0]
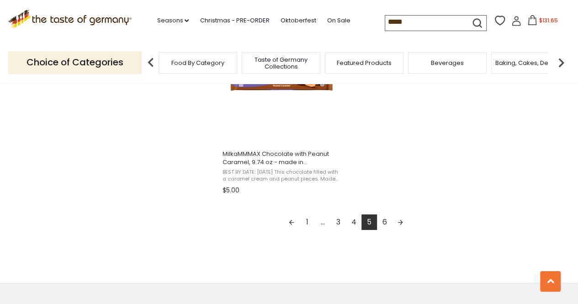
click at [382, 221] on link "6" at bounding box center [385, 222] width 16 height 16
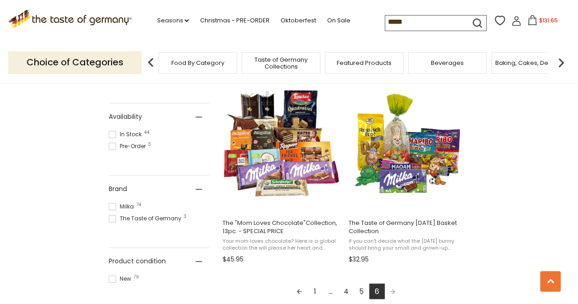
scroll to position [161, 0]
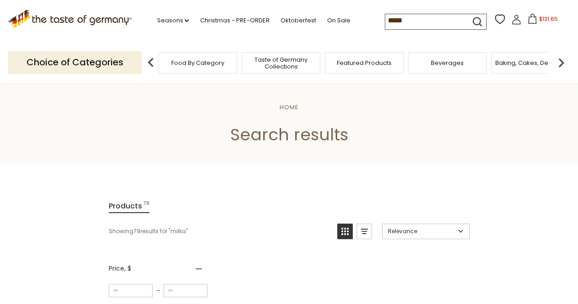
click at [547, 21] on span "$131.65" at bounding box center [548, 19] width 19 height 8
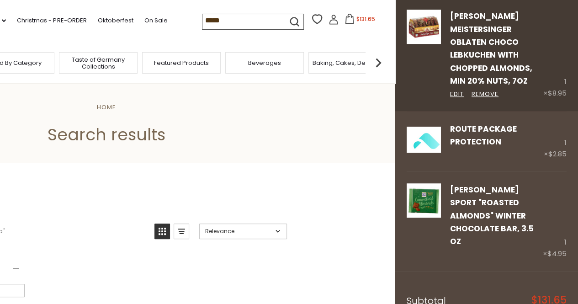
scroll to position [273, 0]
